Goal: Task Accomplishment & Management: Manage account settings

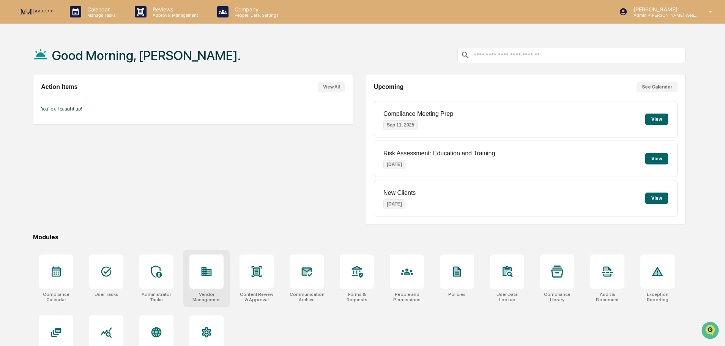
click at [206, 268] on icon at bounding box center [207, 271] width 10 height 9
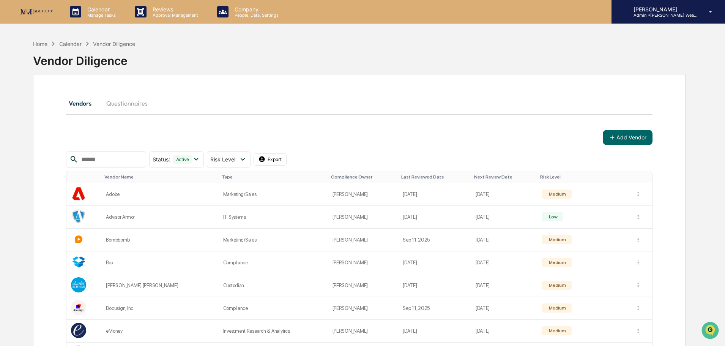
click at [682, 15] on p "Admin • Mosley Wealth" at bounding box center [663, 15] width 71 height 5
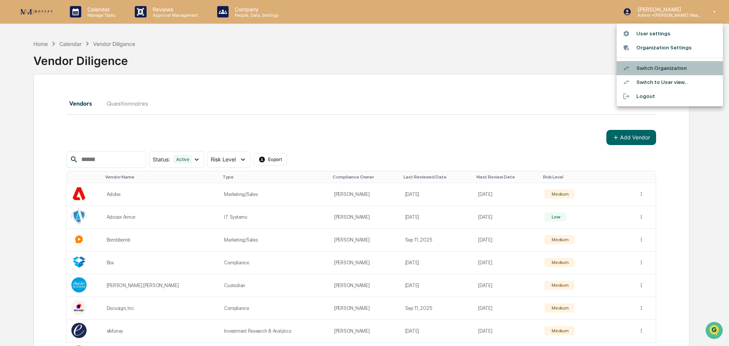
click at [660, 68] on li "Switch Organization" at bounding box center [669, 68] width 106 height 14
